Goal: Navigation & Orientation: Find specific page/section

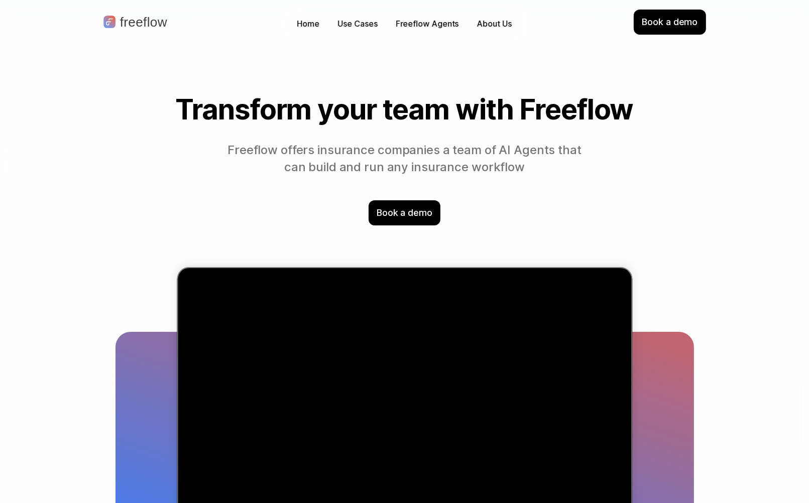
click at [405, 143] on p "Freeflow offers insurance companies a team of AI Agents that can build and run …" at bounding box center [405, 159] width 366 height 35
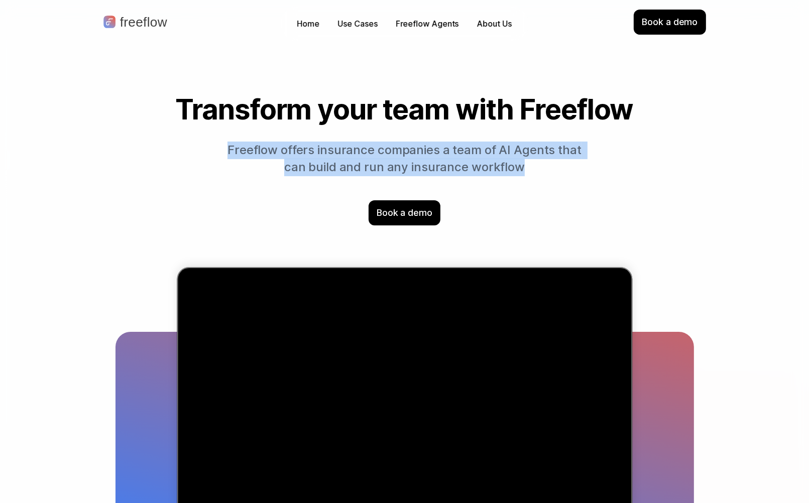
click at [405, 143] on p "Freeflow offers insurance companies a team of AI Agents that can build and run …" at bounding box center [405, 159] width 366 height 35
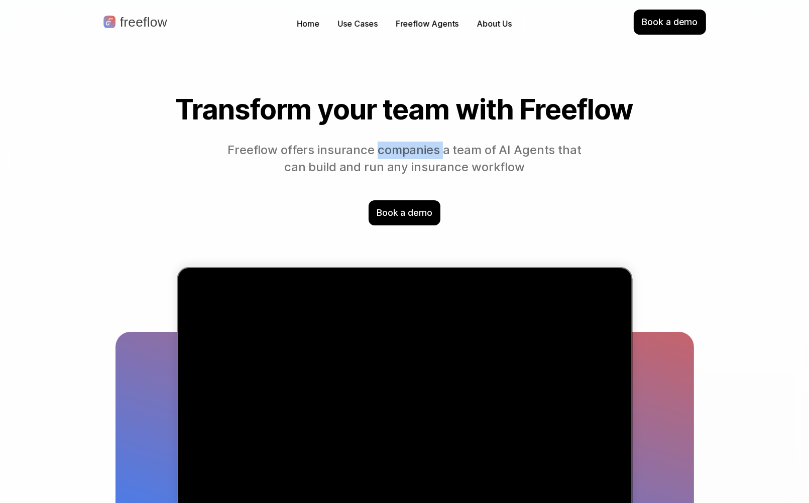
click at [405, 143] on p "Freeflow offers insurance companies a team of AI Agents that can build and run …" at bounding box center [405, 159] width 366 height 35
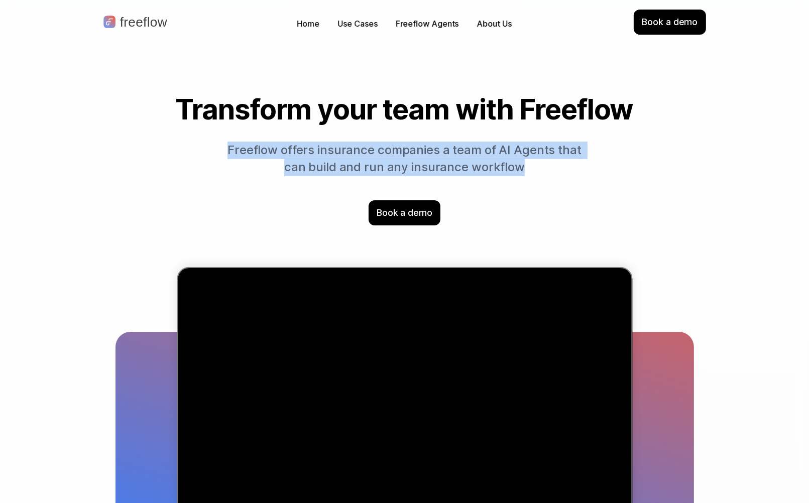
click at [405, 143] on p "Freeflow offers insurance companies a team of AI Agents that can build and run …" at bounding box center [405, 159] width 366 height 35
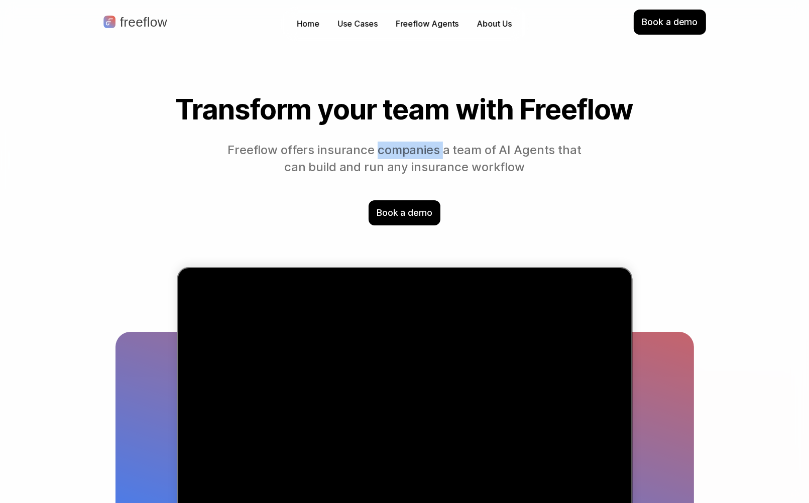
click at [405, 143] on p "Freeflow offers insurance companies a team of AI Agents that can build and run …" at bounding box center [405, 159] width 366 height 35
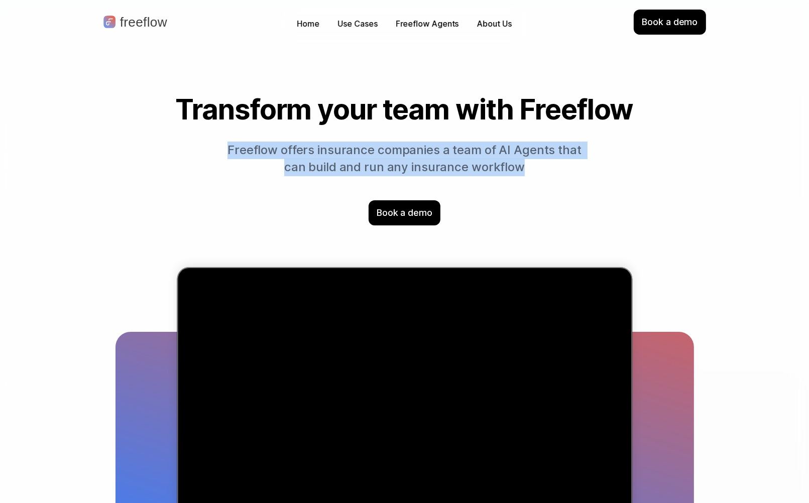
click at [405, 143] on p "Freeflow offers insurance companies a team of AI Agents that can build and run …" at bounding box center [405, 159] width 366 height 35
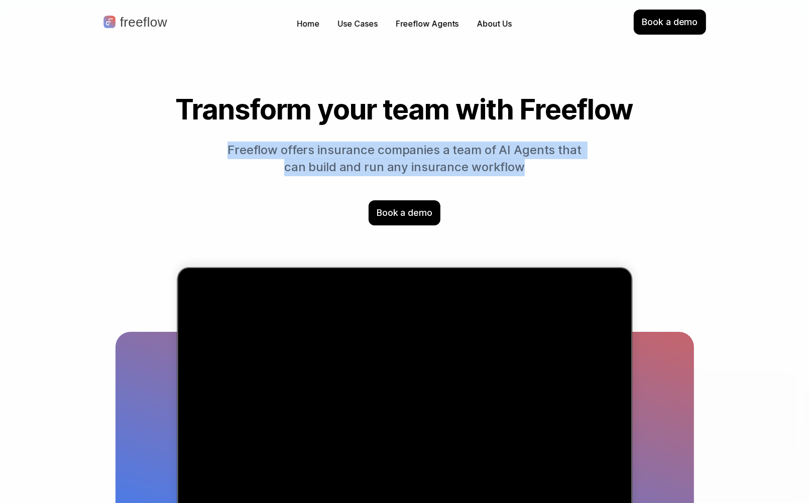
click at [405, 143] on p "Freeflow offers insurance companies a team of AI Agents that can build and run …" at bounding box center [405, 159] width 366 height 35
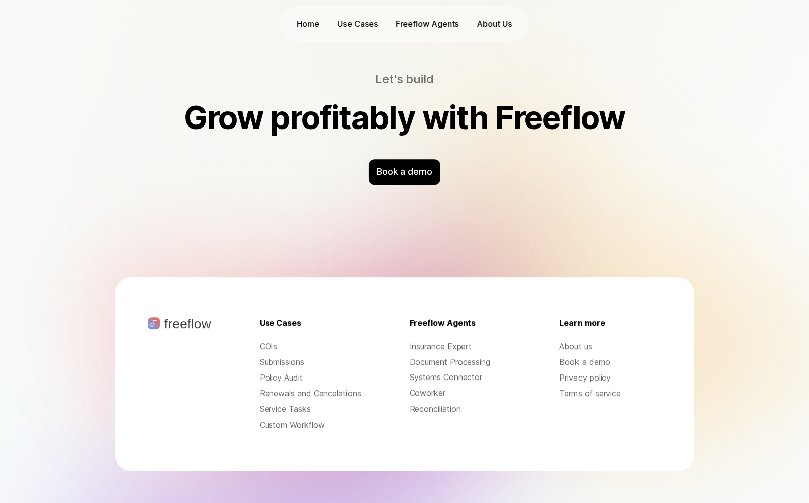
scroll to position [3183, 0]
click at [360, 29] on p "Use Cases" at bounding box center [358, 24] width 40 height 12
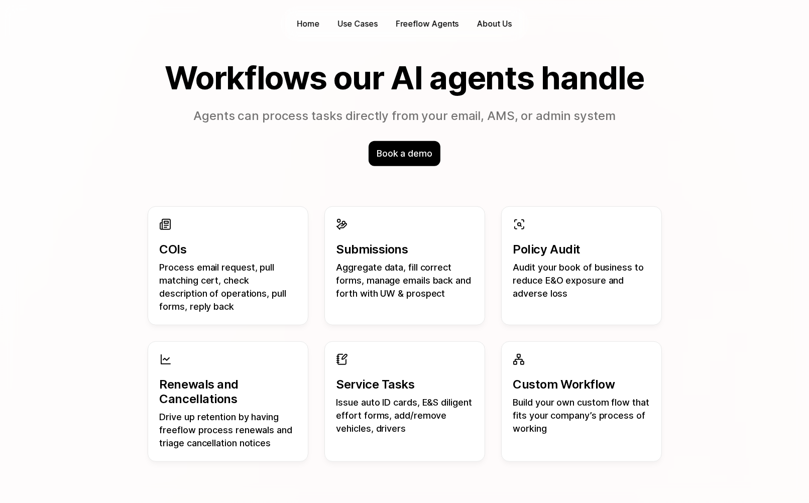
click at [404, 30] on link "Freeflow Agents" at bounding box center [427, 24] width 73 height 16
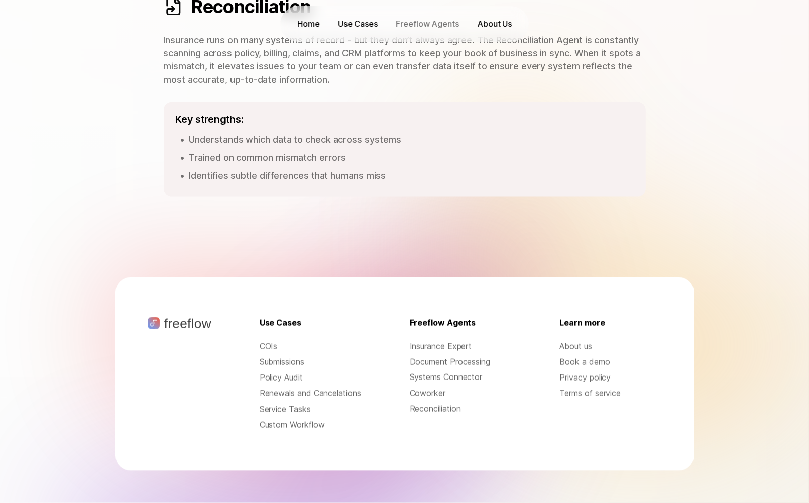
scroll to position [1424, 0]
click at [464, 22] on nav "Home Use Cases Freeflow Agents About Us" at bounding box center [404, 24] width 225 height 16
click at [470, 23] on nav "Home Use Cases Freeflow Agents About Us" at bounding box center [404, 24] width 225 height 16
click at [474, 24] on link "About Us" at bounding box center [494, 24] width 45 height 16
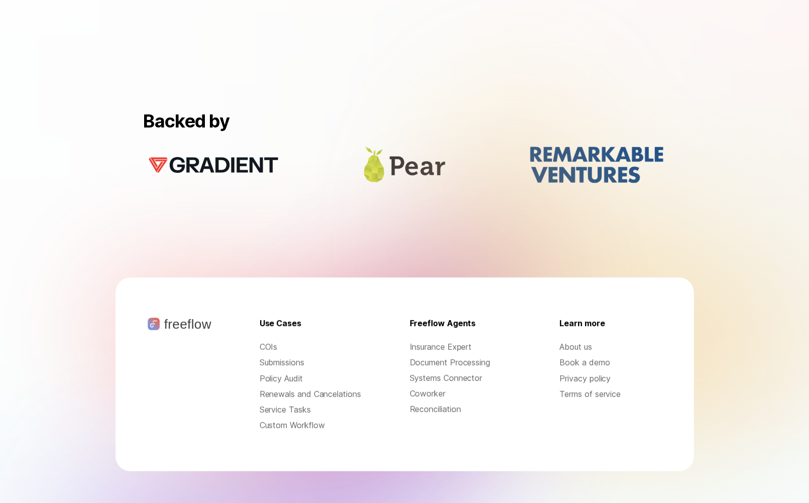
scroll to position [876, 0]
